Goal: Transaction & Acquisition: Purchase product/service

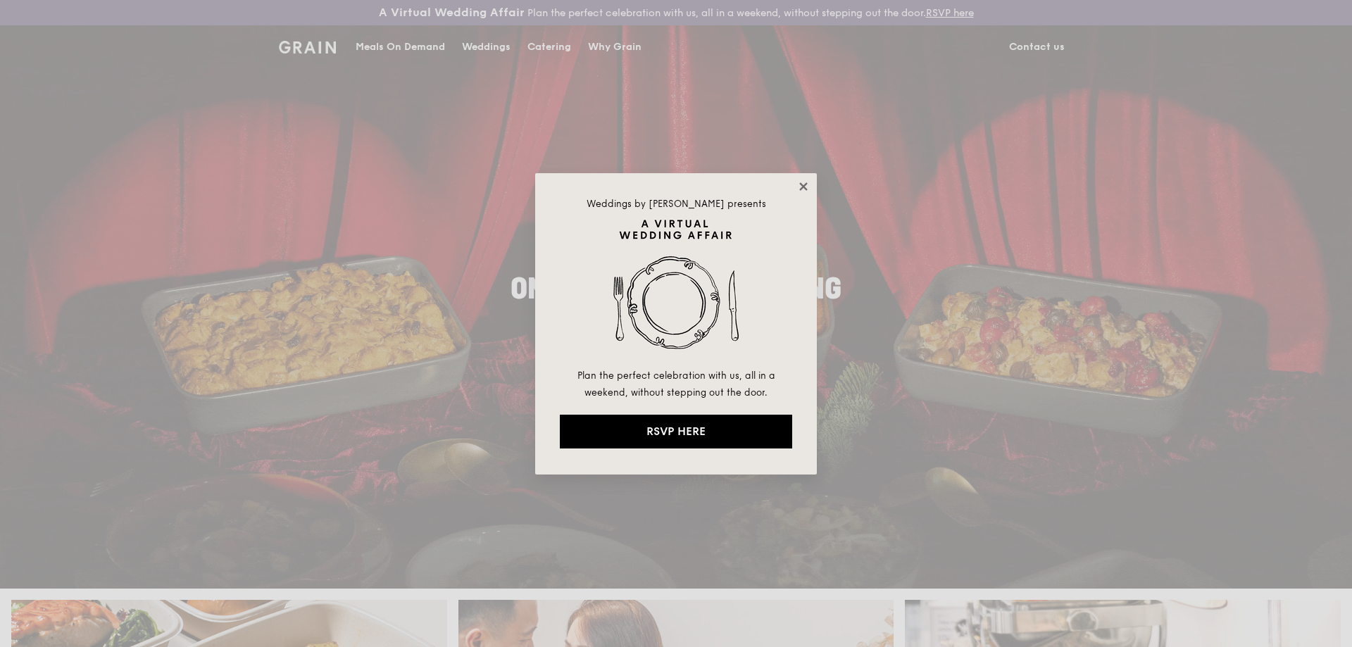
click at [801, 183] on icon at bounding box center [803, 186] width 13 height 13
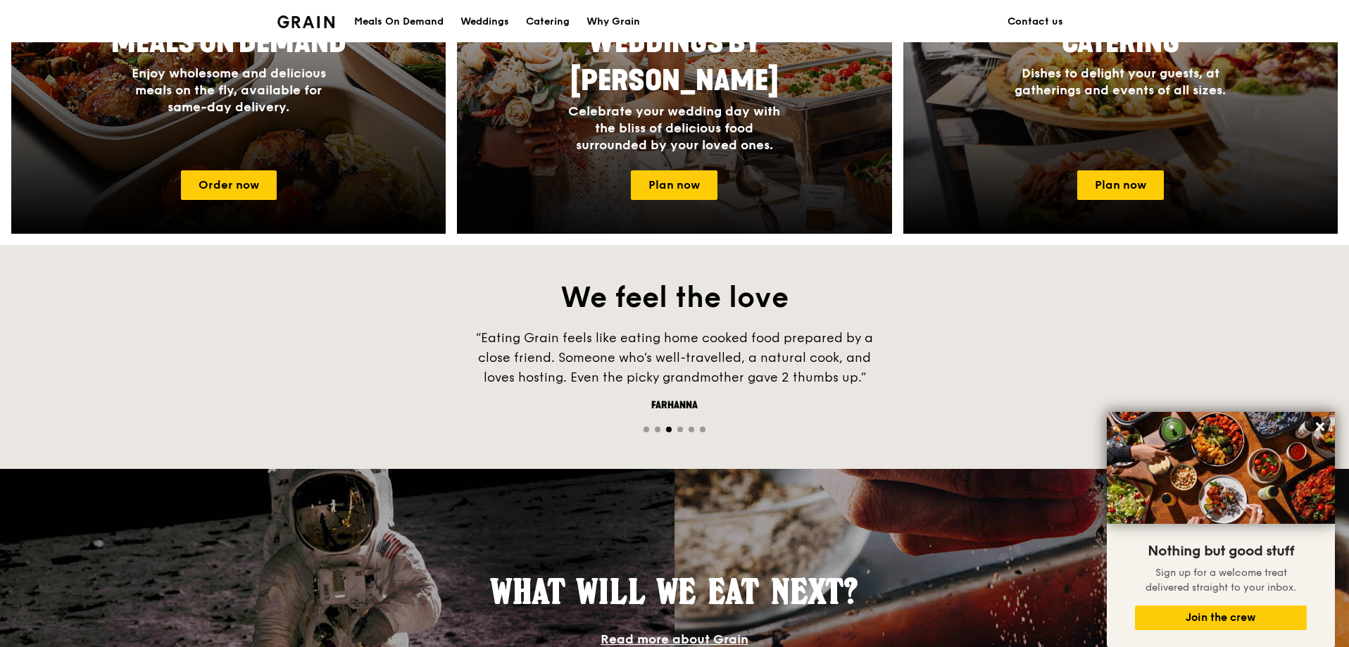
scroll to position [774, 0]
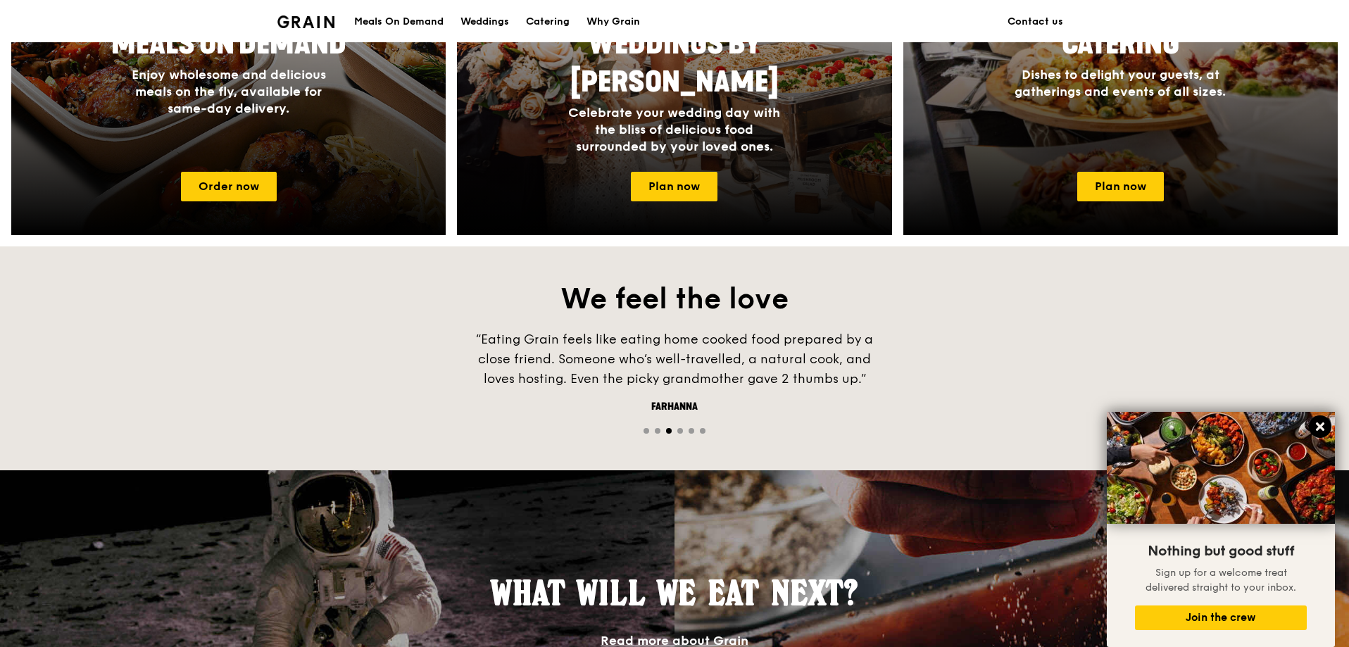
click at [1324, 429] on icon at bounding box center [1320, 426] width 8 height 8
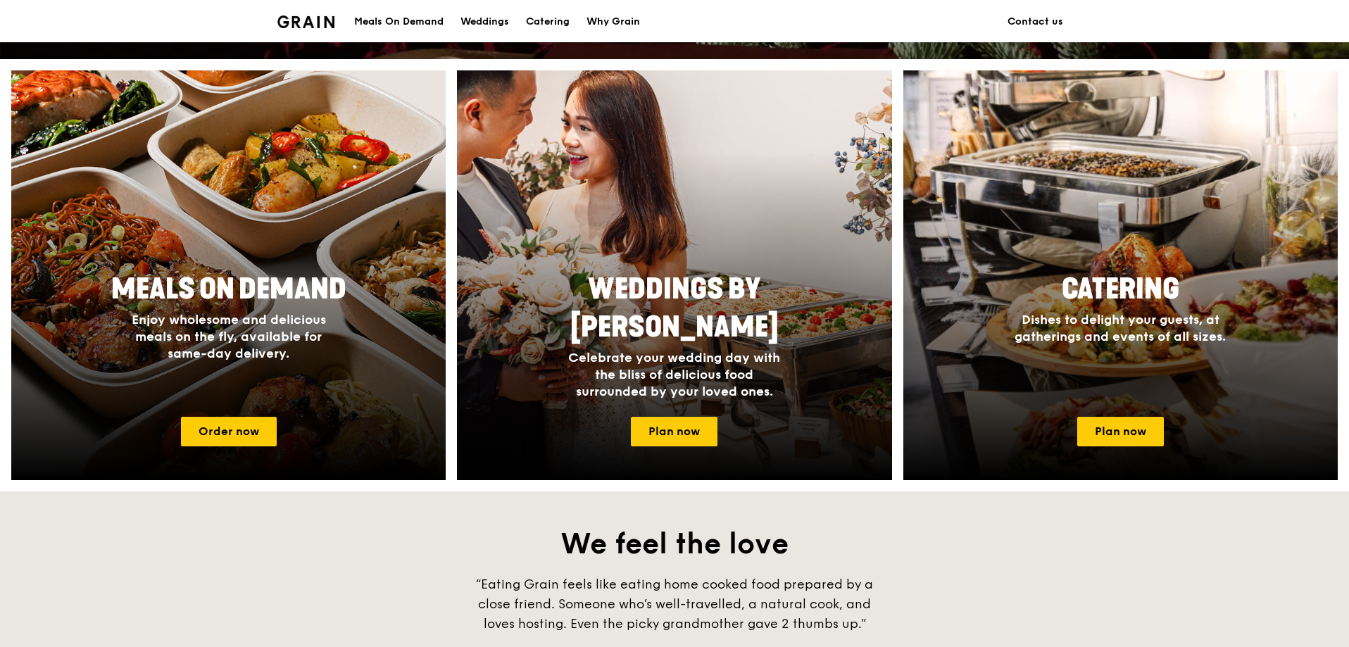
scroll to position [563, 0]
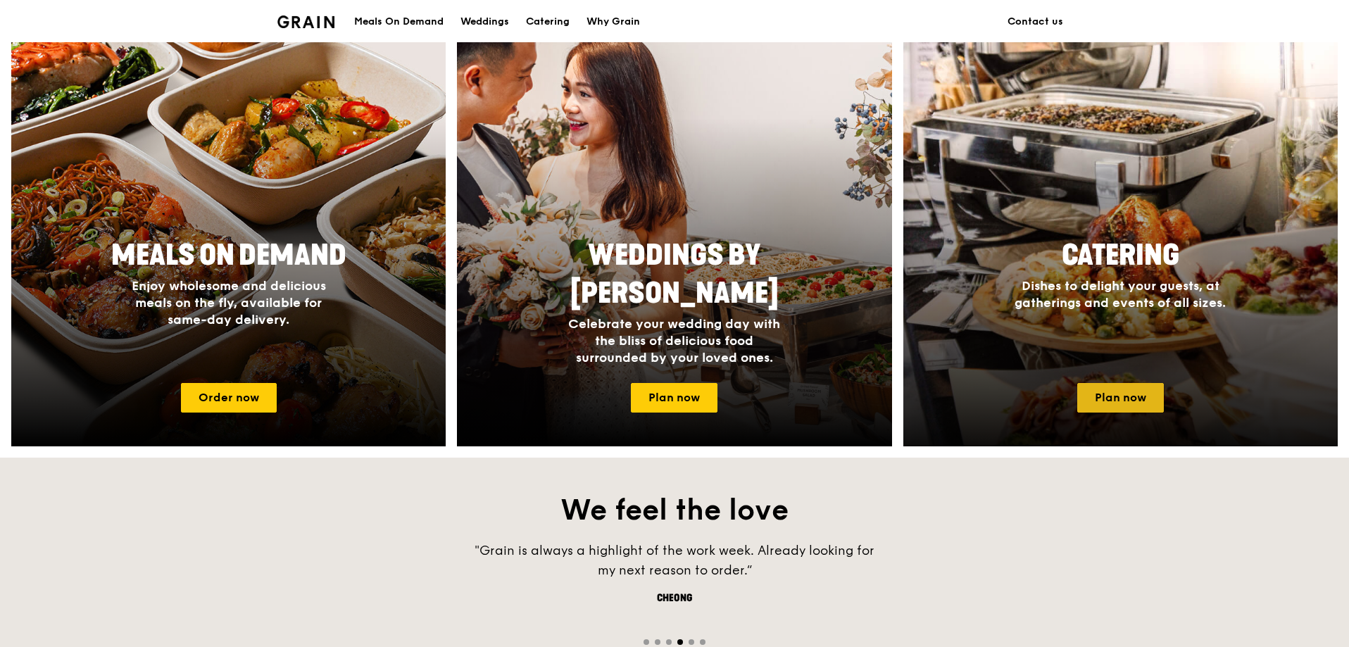
click at [1138, 408] on link "Plan now" at bounding box center [1120, 398] width 87 height 30
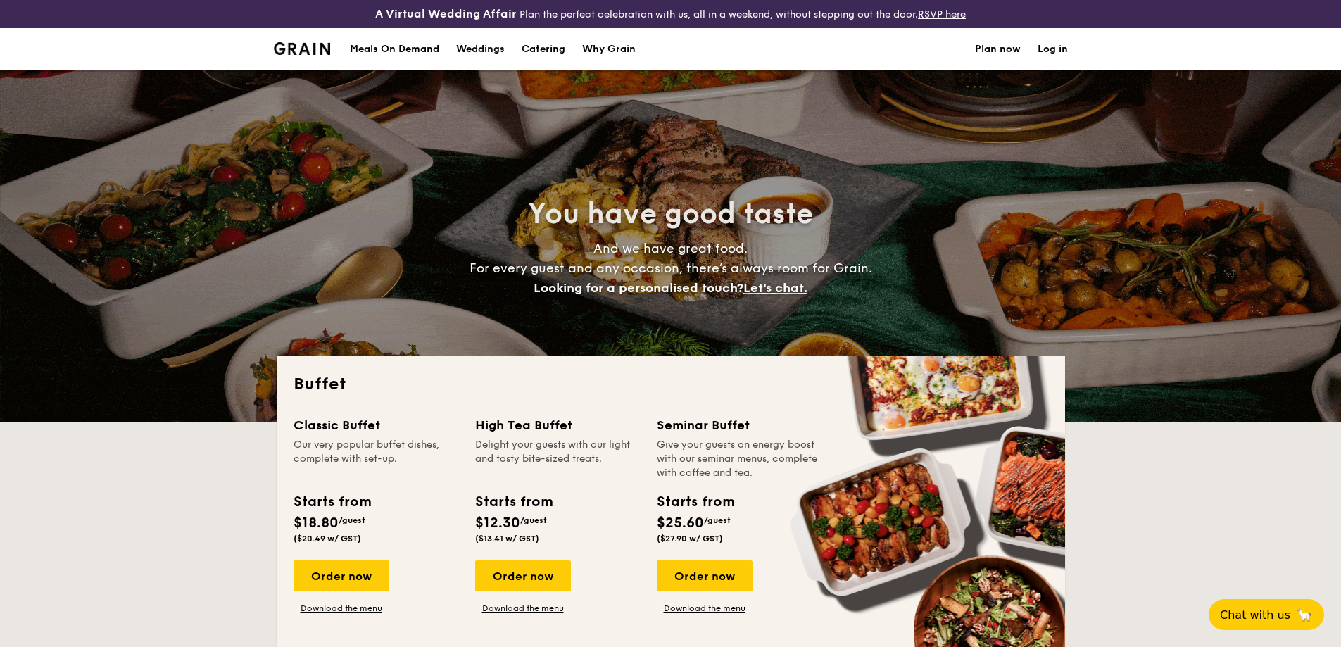
select select
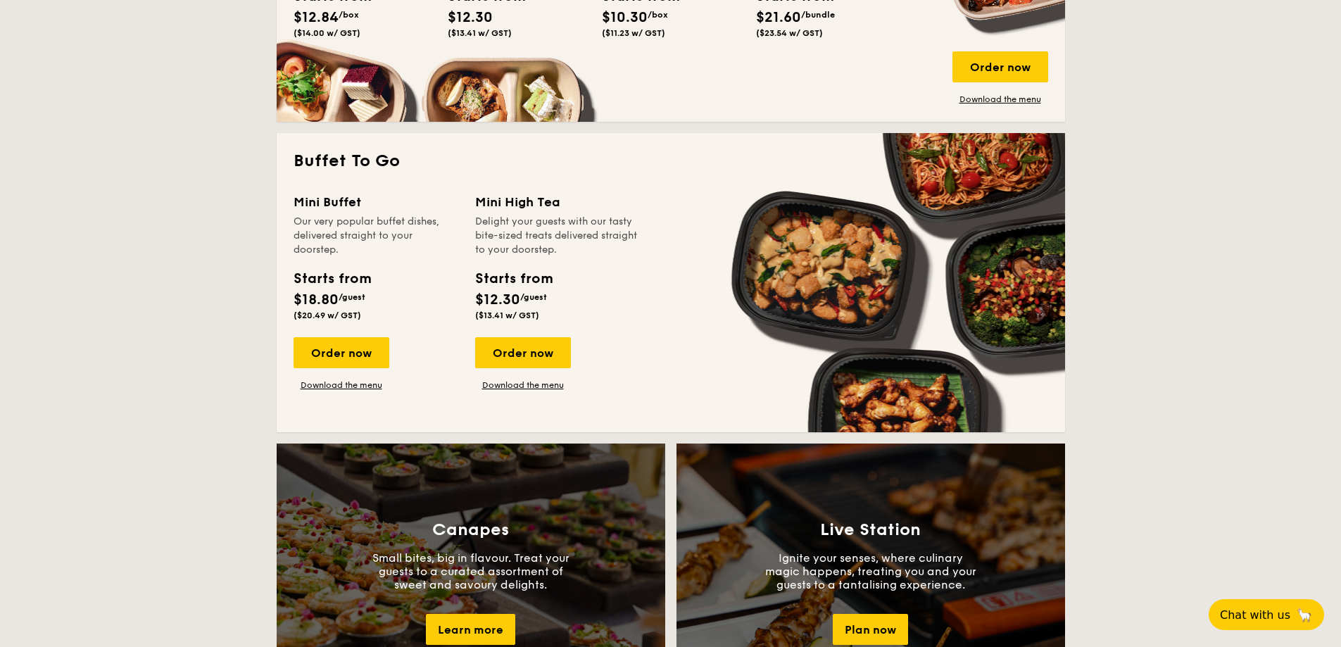
scroll to position [845, 0]
click at [361, 358] on div "Order now" at bounding box center [342, 352] width 96 height 31
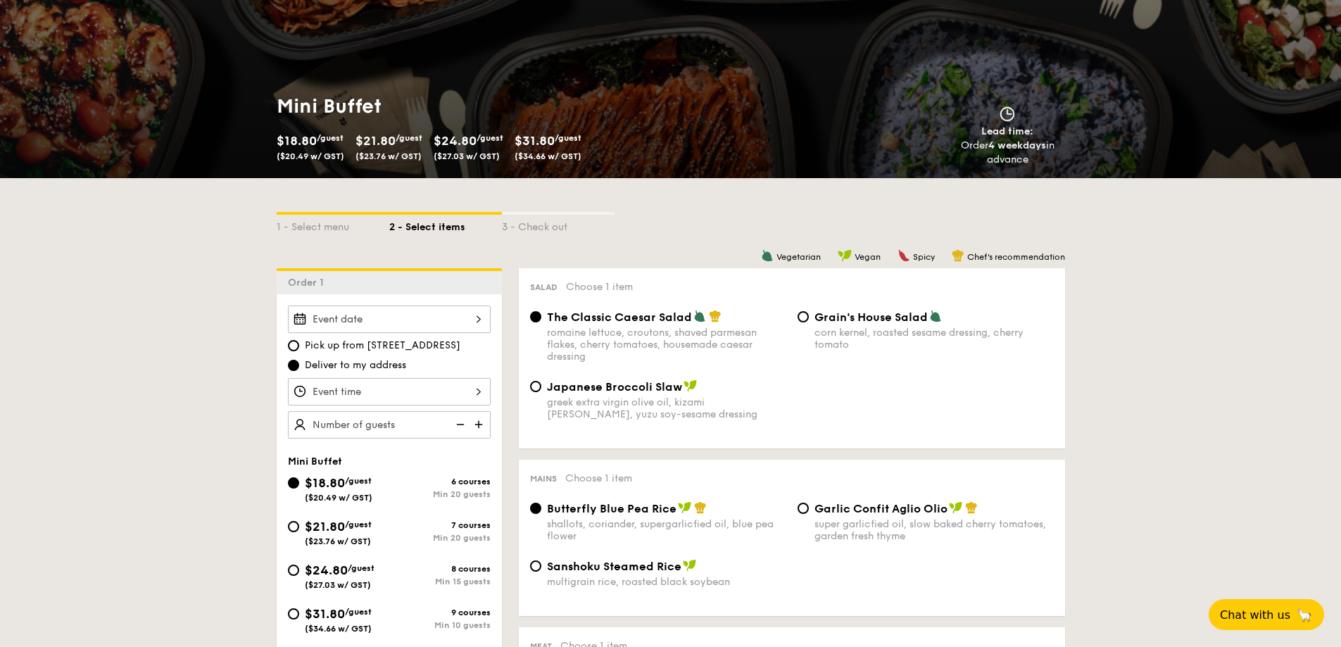
scroll to position [211, 0]
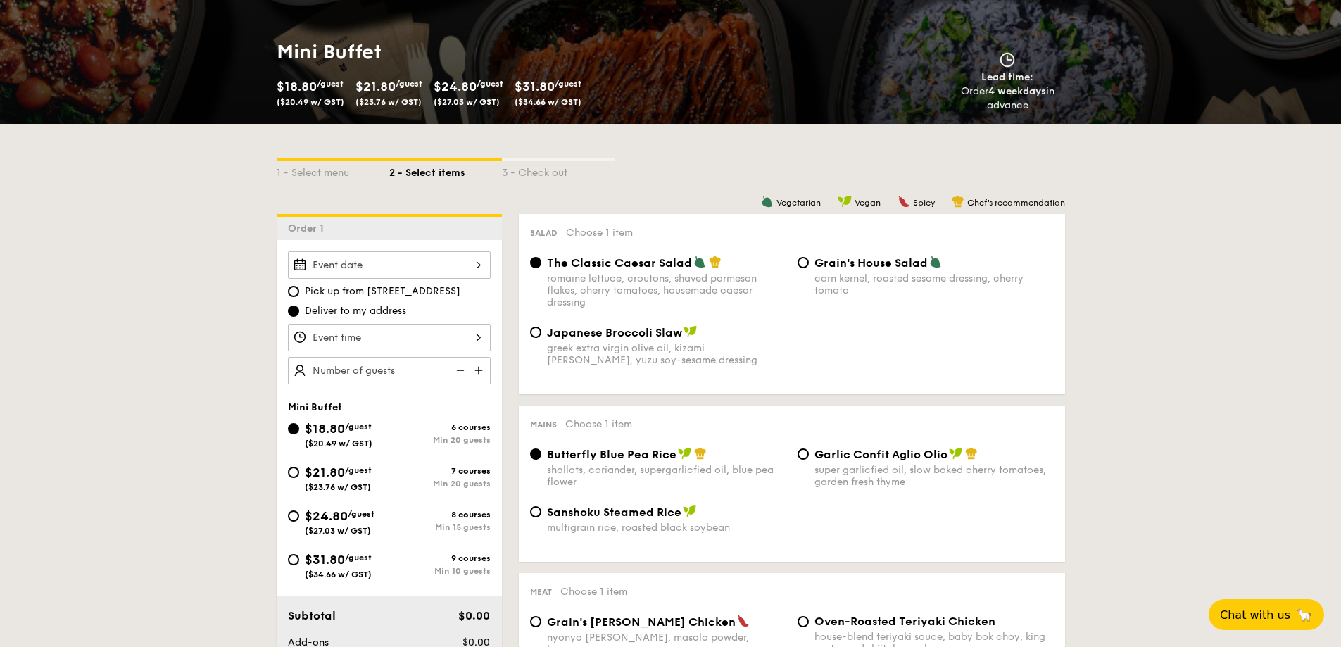
click at [392, 272] on div at bounding box center [389, 264] width 203 height 27
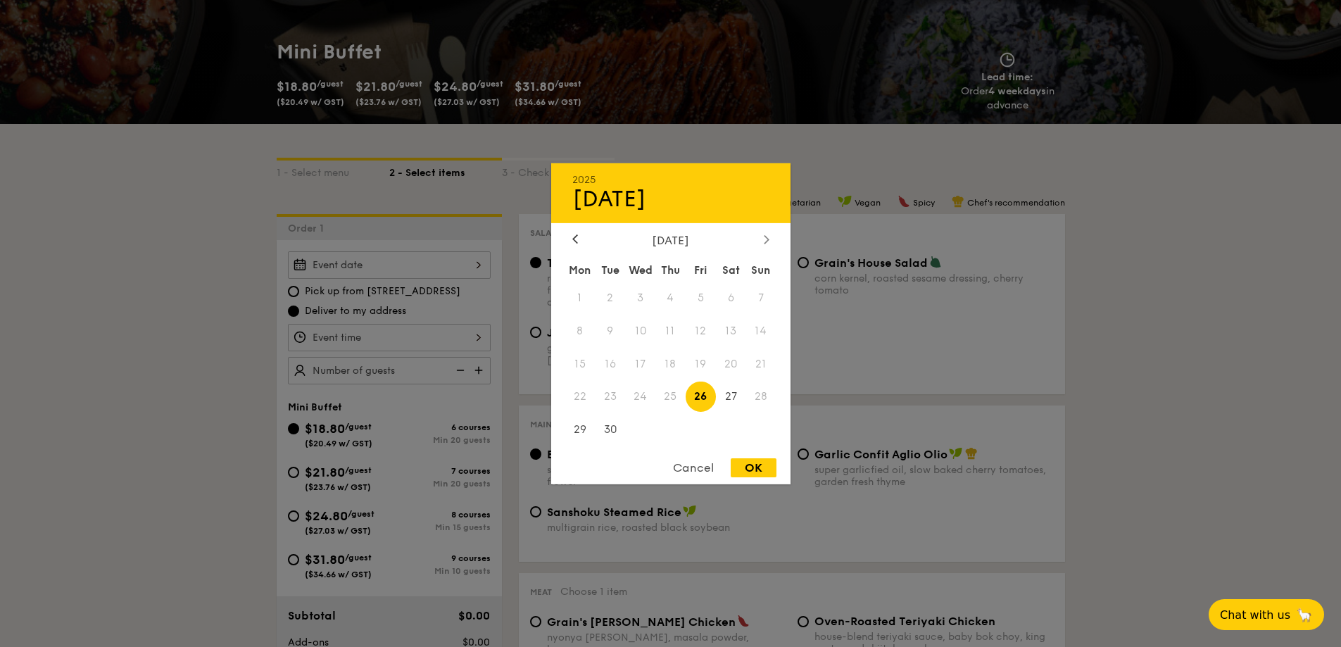
click at [765, 235] on icon at bounding box center [766, 239] width 4 height 8
click at [762, 295] on span "5" at bounding box center [761, 297] width 30 height 30
click at [704, 301] on span "3" at bounding box center [701, 297] width 30 height 30
click at [732, 292] on span "4" at bounding box center [731, 297] width 30 height 30
click at [758, 292] on span "5" at bounding box center [761, 297] width 30 height 30
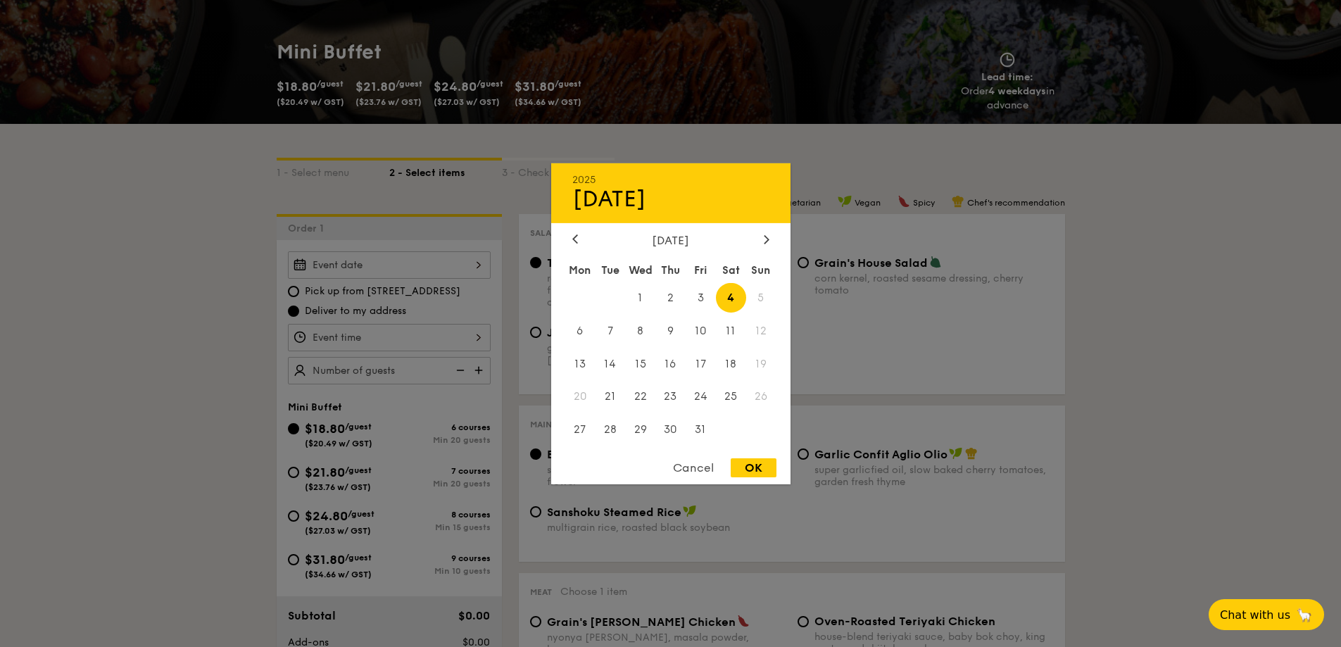
click at [703, 468] on div "Cancel" at bounding box center [693, 467] width 69 height 19
